Goal: Contribute content: Add original content to the website for others to see

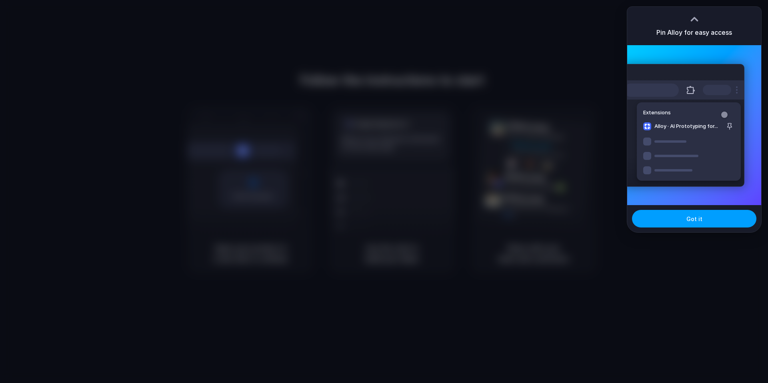
click at [689, 222] on span "Got it" at bounding box center [694, 219] width 16 height 8
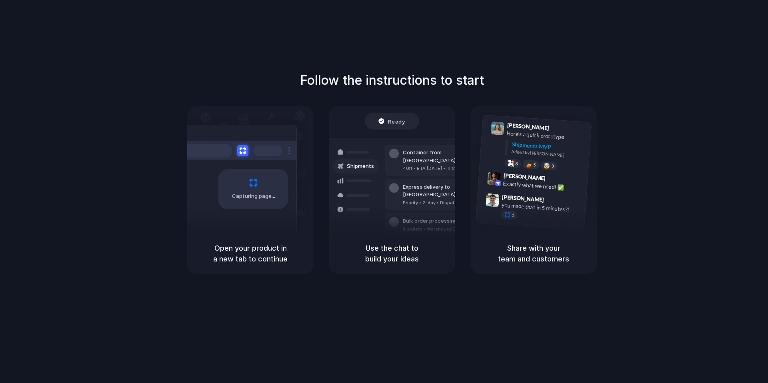
click at [232, 155] on div at bounding box center [236, 150] width 120 height 19
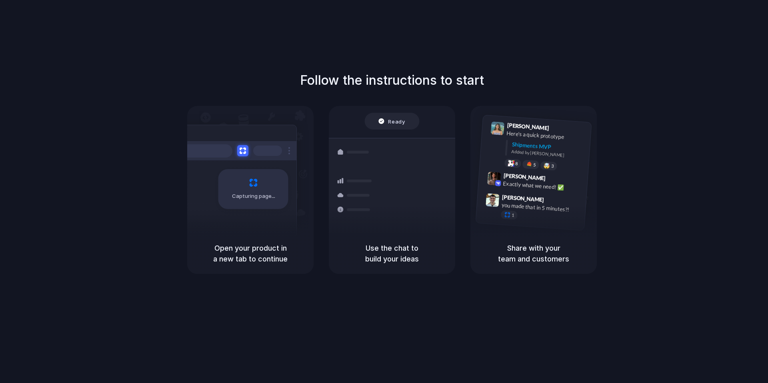
click at [265, 184] on div "Capturing page" at bounding box center [253, 189] width 70 height 40
click at [399, 176] on div "Container from Shanghai 40ft • ETA Dec 28 • In transit Express delivery to NYC …" at bounding box center [421, 226] width 85 height 112
click at [381, 145] on div "Container from Shanghai 40ft • ETA Dec 28 • In transit Express delivery to NYC …" at bounding box center [421, 194] width 85 height 112
click at [383, 125] on div at bounding box center [392, 121] width 55 height 17
click at [303, 173] on div "Capturing page" at bounding box center [250, 169] width 126 height 127
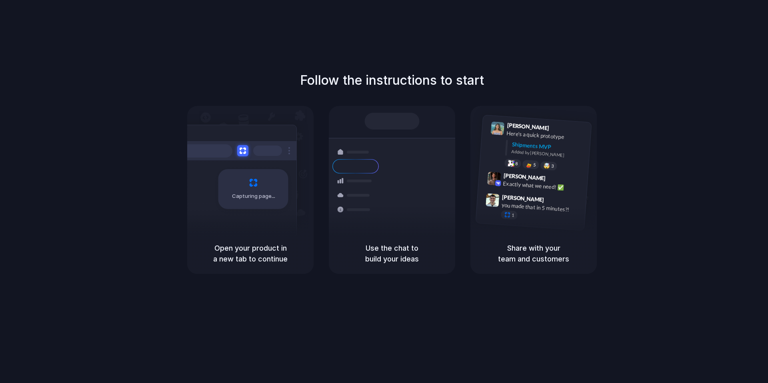
click at [287, 183] on div "Capturing page" at bounding box center [253, 189] width 70 height 40
click at [385, 117] on div "Ready" at bounding box center [391, 121] width 27 height 8
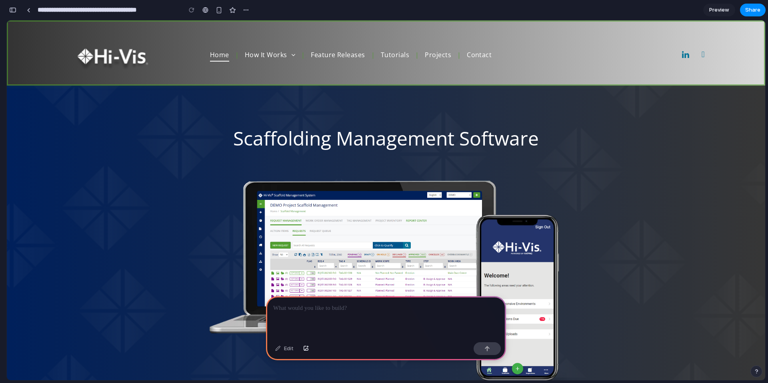
click at [362, 319] on div at bounding box center [386, 317] width 240 height 43
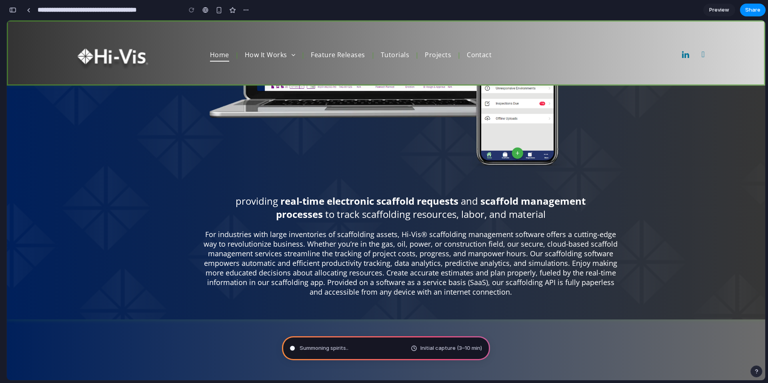
scroll to position [485, 0]
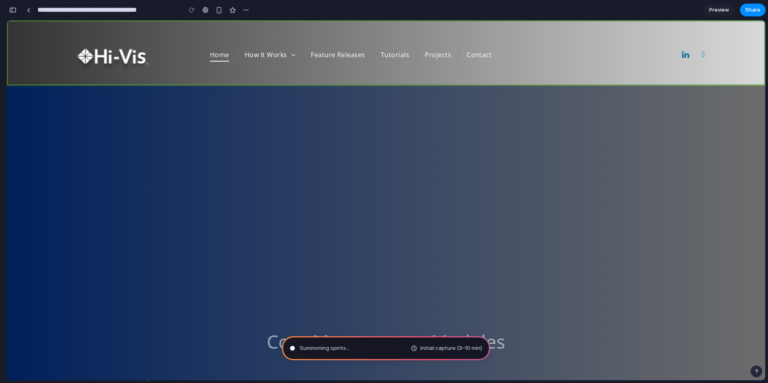
click at [460, 347] on span "Initial capture (3–10 min)" at bounding box center [451, 348] width 62 height 8
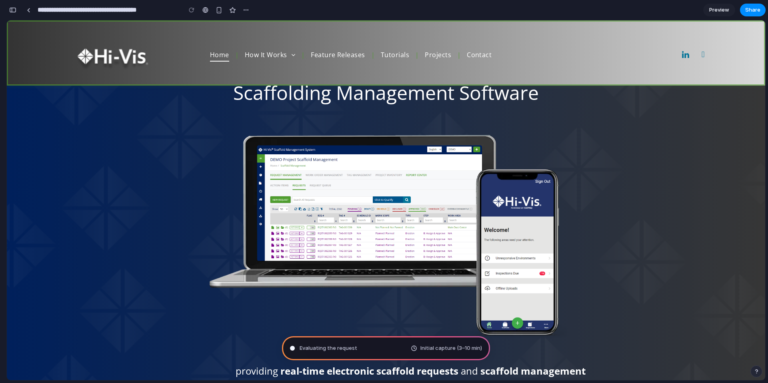
scroll to position [0, 0]
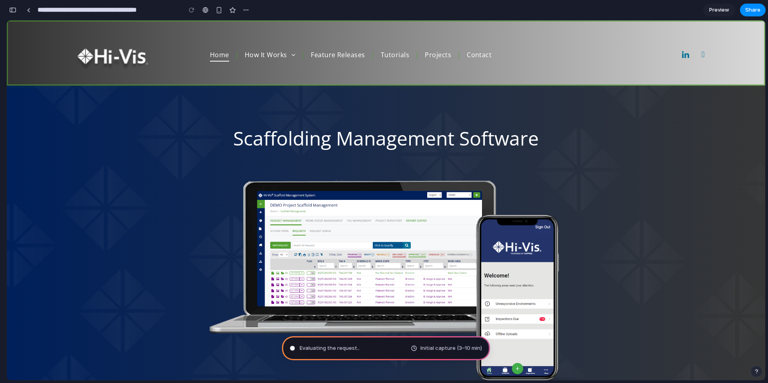
click at [409, 348] on div "Evaluating the request .. Initial capture (3–10 min)" at bounding box center [386, 348] width 208 height 24
type input "**********"
click at [363, 351] on div "Analyzing the problem . Initial capture (3–10 min)" at bounding box center [386, 348] width 208 height 24
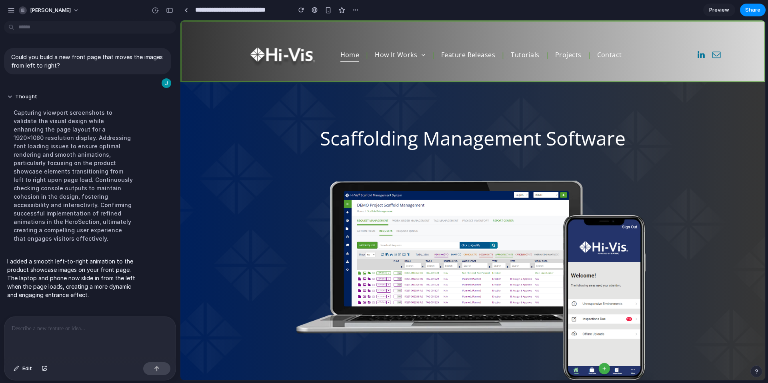
click at [721, 9] on span "Preview" at bounding box center [719, 10] width 20 height 8
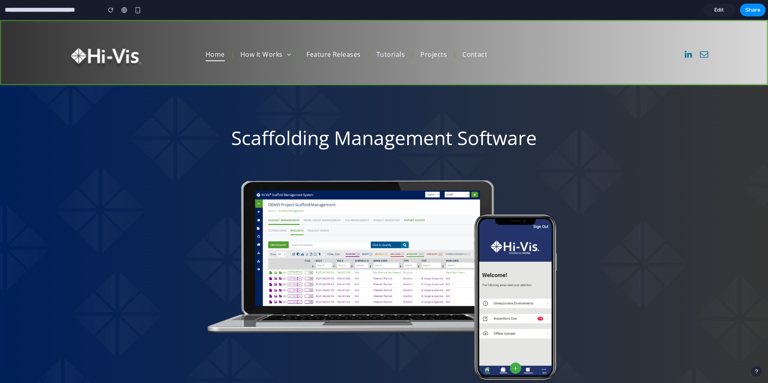
click at [712, 14] on link "Edit" at bounding box center [719, 10] width 32 height 13
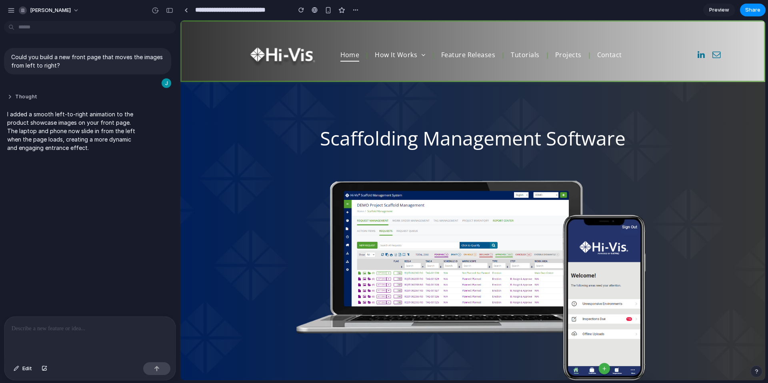
click at [76, 100] on button "Thought" at bounding box center [74, 97] width 134 height 7
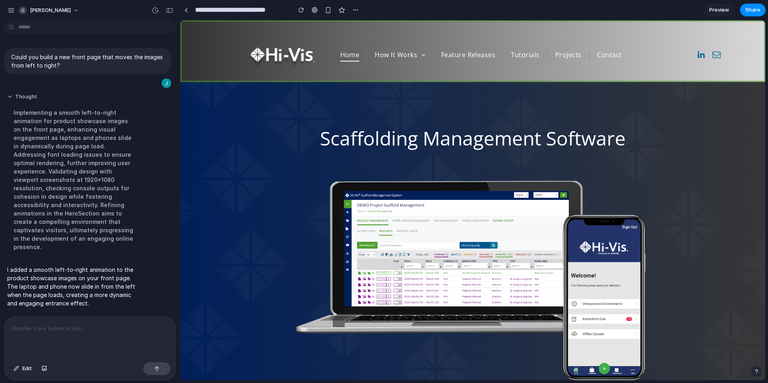
click at [79, 100] on button "Thought" at bounding box center [74, 97] width 134 height 7
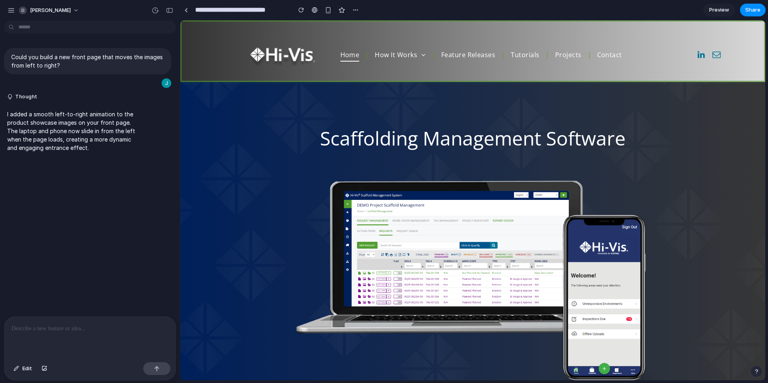
drag, startPoint x: 102, startPoint y: 328, endPoint x: 98, endPoint y: 154, distance: 174.0
click at [102, 328] on p at bounding box center [90, 329] width 157 height 10
click at [298, 12] on div "button" at bounding box center [301, 10] width 6 height 6
click at [300, 10] on div "button" at bounding box center [301, 10] width 6 height 6
click at [324, 11] on button "button" at bounding box center [328, 10] width 12 height 12
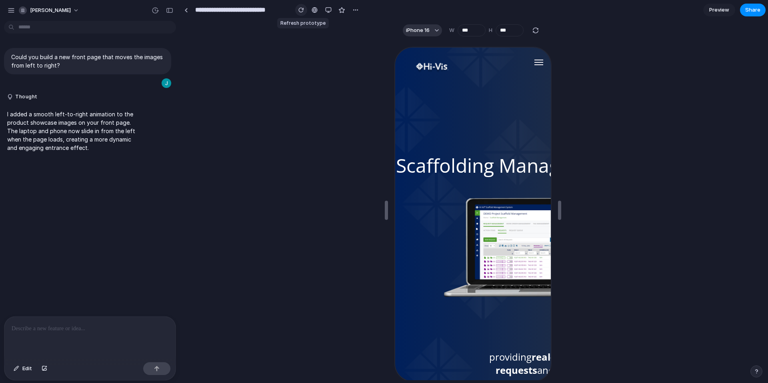
click at [301, 13] on button "button" at bounding box center [301, 10] width 12 height 12
click at [301, 10] on div "button" at bounding box center [301, 10] width 6 height 6
